Goal: Use online tool/utility: Utilize a website feature to perform a specific function

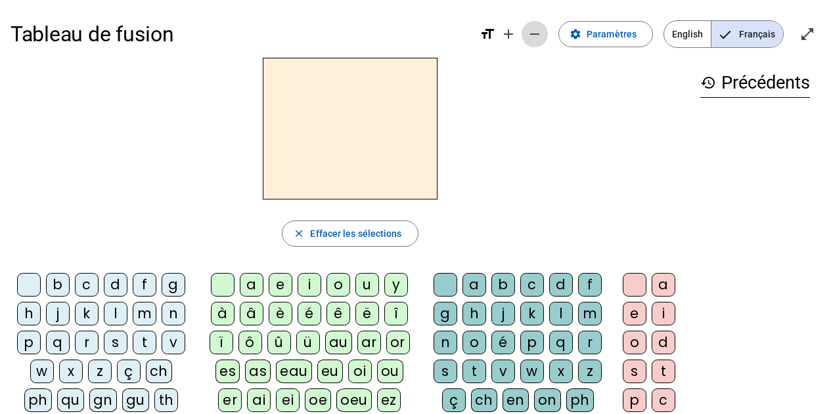
click at [542, 30] on mat-icon "remove" at bounding box center [535, 34] width 16 height 16
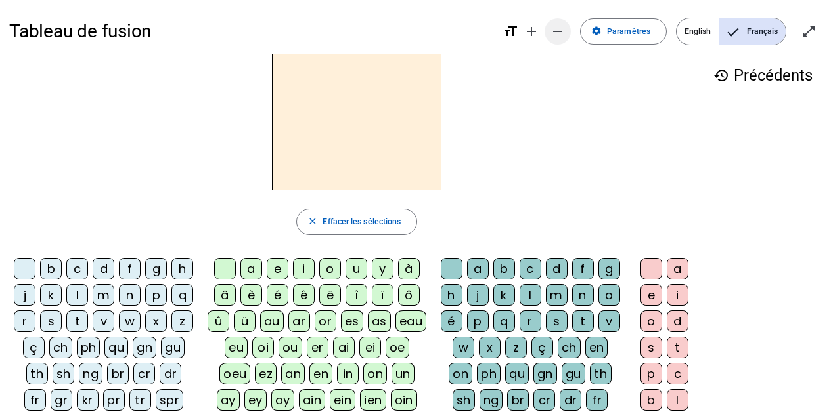
click at [556, 30] on mat-icon "remove" at bounding box center [558, 32] width 16 height 16
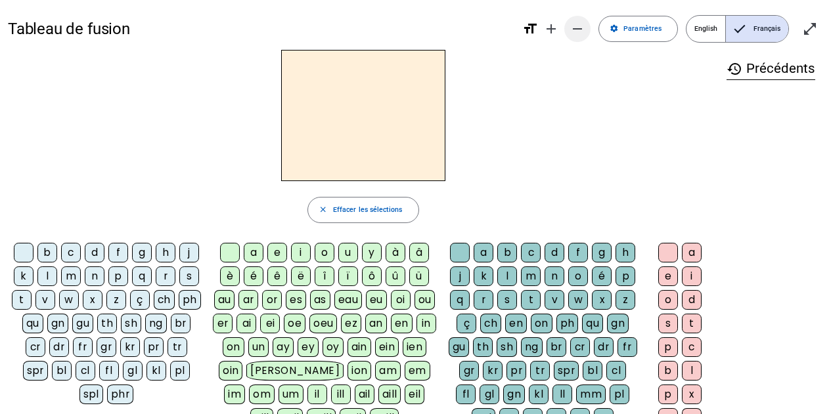
click at [579, 31] on mat-icon "remove" at bounding box center [577, 29] width 16 height 16
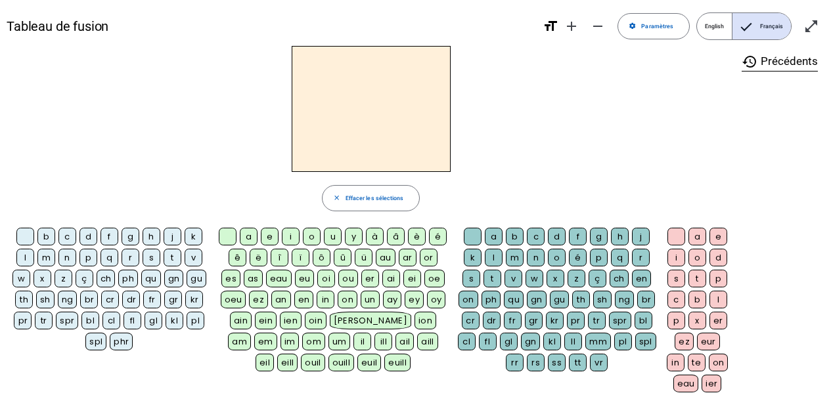
click at [92, 236] on div "d" at bounding box center [88, 237] width 18 height 18
click at [329, 237] on div "u" at bounding box center [333, 237] width 18 height 18
click at [537, 233] on div "c" at bounding box center [536, 237] width 18 height 18
click at [473, 233] on div at bounding box center [473, 237] width 18 height 18
click at [271, 234] on div "e" at bounding box center [270, 237] width 18 height 18
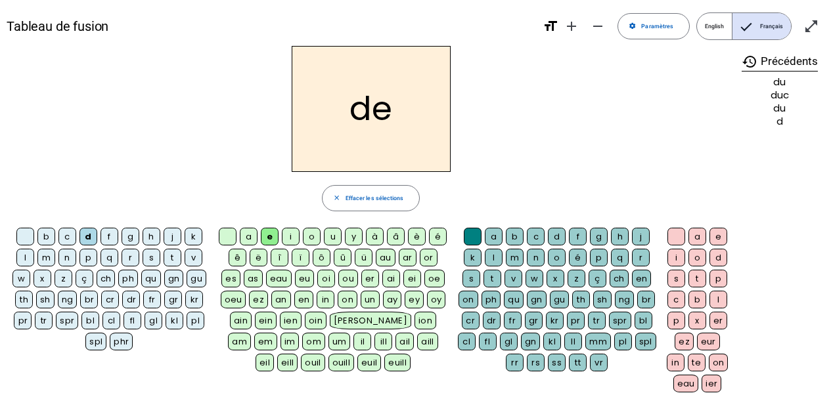
click at [61, 259] on div "n" at bounding box center [67, 258] width 18 height 18
click at [47, 253] on div "m" at bounding box center [46, 258] width 18 height 18
click at [148, 260] on div "s" at bounding box center [152, 258] width 18 height 18
click at [330, 239] on div "u" at bounding box center [333, 237] width 18 height 18
click at [28, 259] on div "l" at bounding box center [25, 258] width 18 height 18
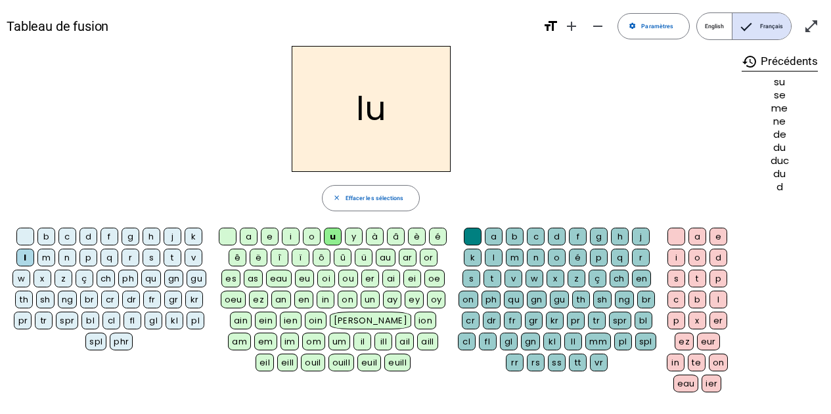
click at [251, 238] on div "a" at bounding box center [249, 237] width 18 height 18
click at [536, 236] on div "c" at bounding box center [536, 237] width 18 height 18
click at [172, 258] on div "t" at bounding box center [173, 258] width 18 height 18
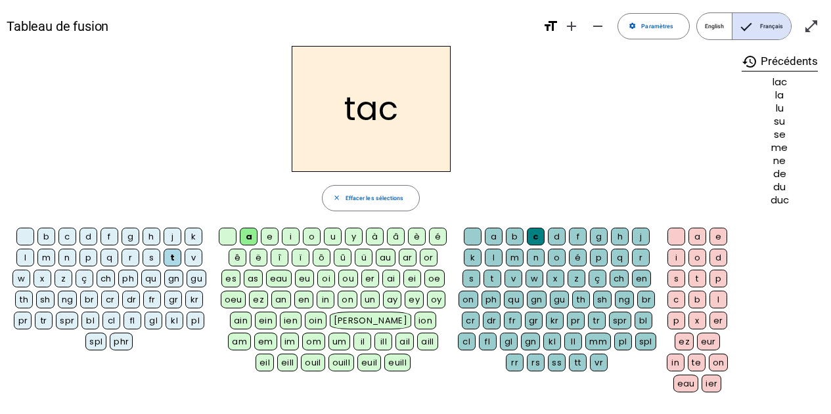
click at [49, 233] on div "b" at bounding box center [46, 237] width 18 height 18
click at [150, 257] on div "s" at bounding box center [152, 258] width 18 height 18
click at [273, 237] on div "e" at bounding box center [270, 237] width 18 height 18
click at [493, 256] on div "l" at bounding box center [494, 258] width 18 height 18
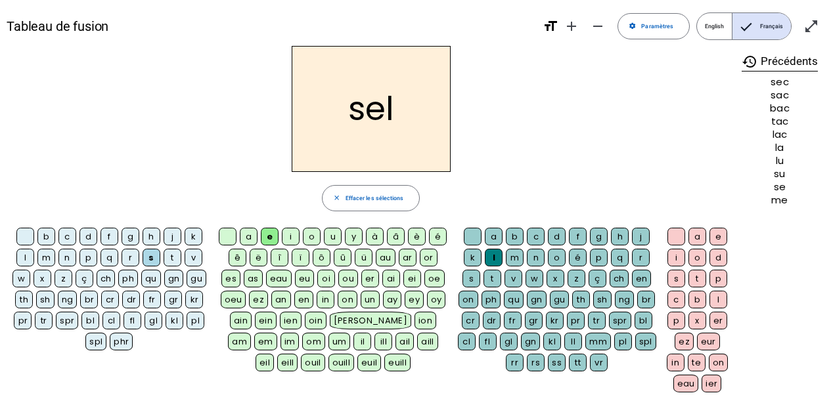
click at [315, 236] on div "o" at bounding box center [312, 237] width 18 height 18
